Goal: Task Accomplishment & Management: Manage account settings

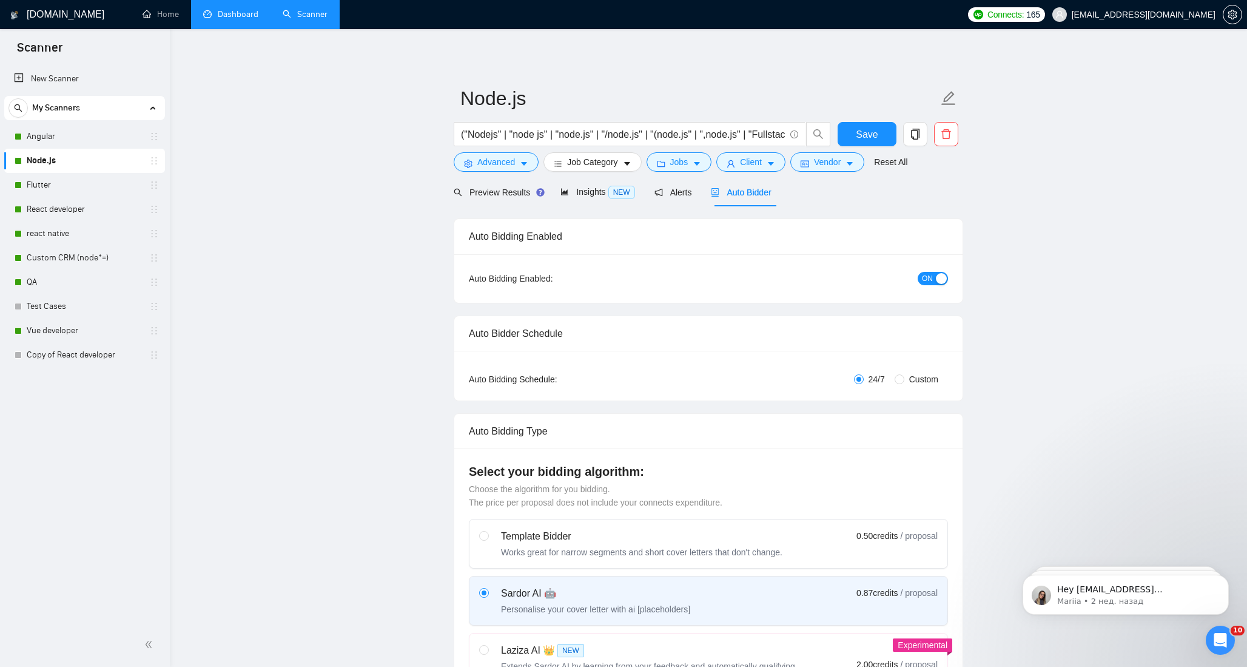
click at [234, 12] on link "Dashboard" at bounding box center [230, 14] width 55 height 10
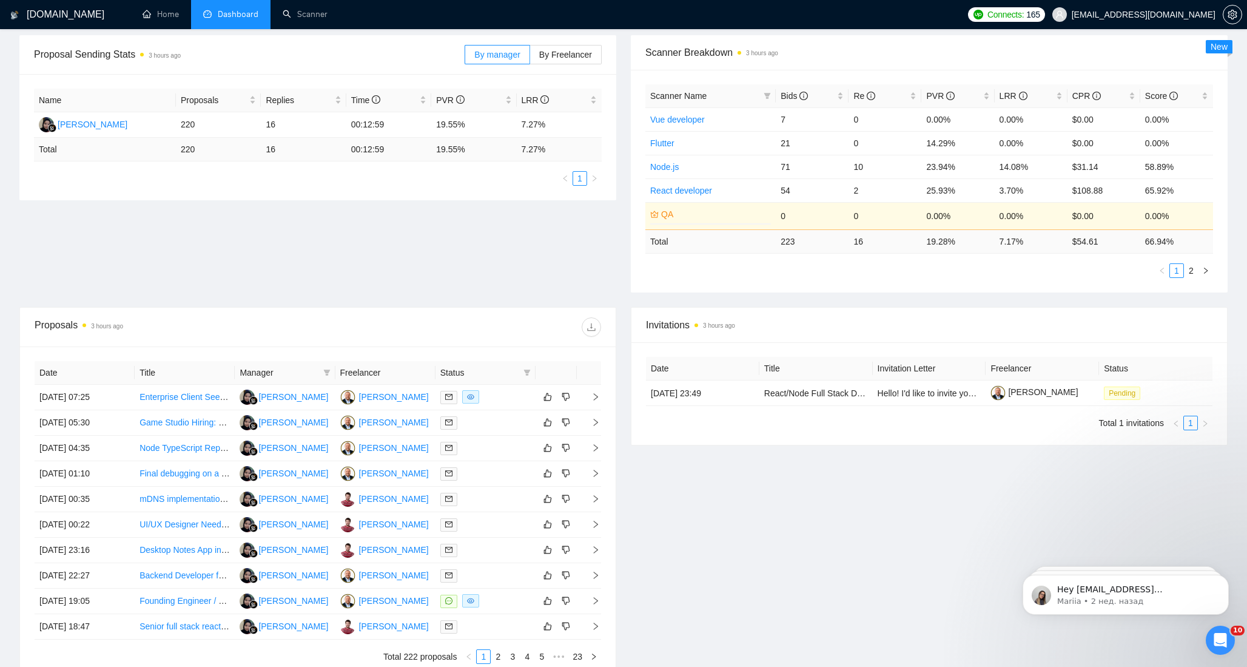
scroll to position [264, 0]
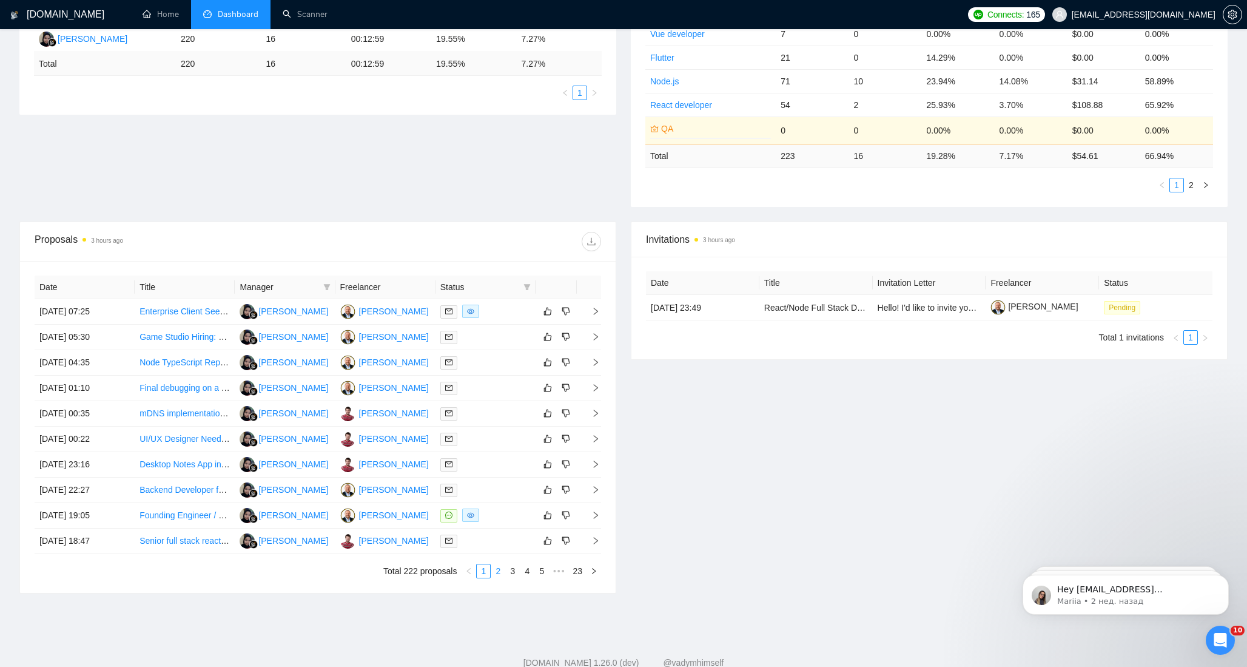
click at [502, 571] on link "2" at bounding box center [497, 570] width 13 height 13
click at [514, 571] on link "3" at bounding box center [512, 570] width 13 height 13
click at [527, 569] on link "4" at bounding box center [527, 570] width 13 height 13
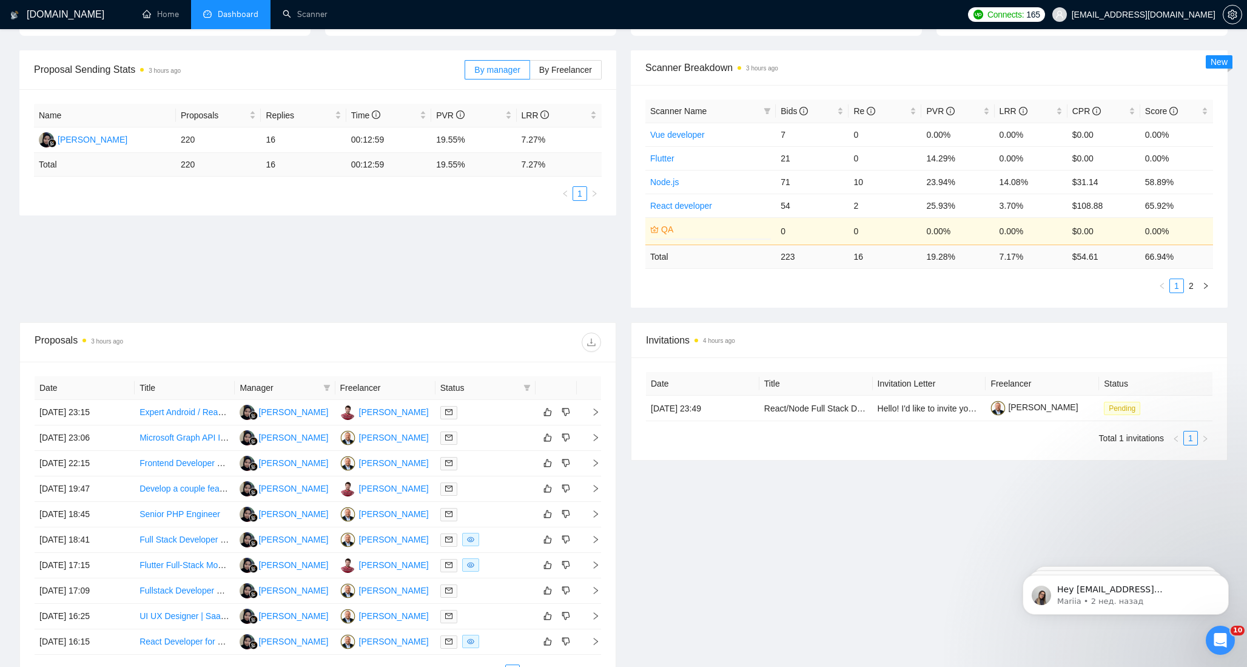
scroll to position [232, 0]
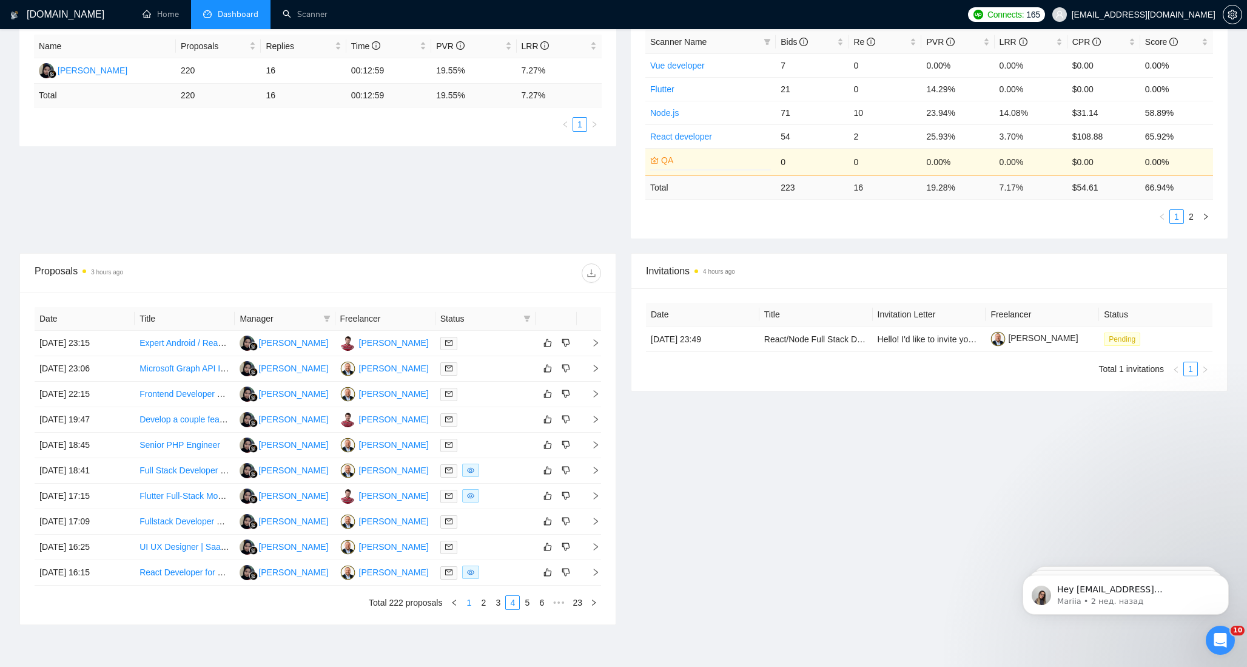
click at [470, 602] on link "1" at bounding box center [468, 602] width 13 height 13
